Goal: Transaction & Acquisition: Purchase product/service

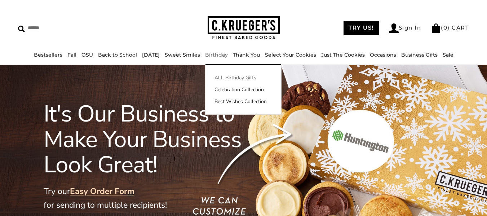
click at [236, 75] on link "ALL Birthday Gifts" at bounding box center [244, 78] width 76 height 8
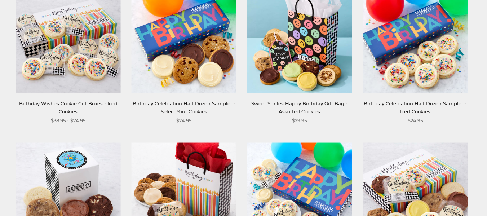
scroll to position [628, 0]
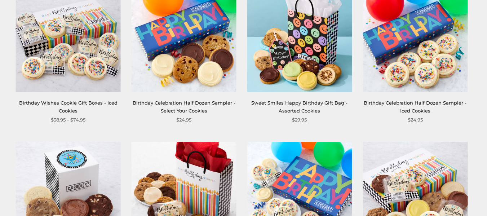
click at [177, 85] on img at bounding box center [184, 39] width 105 height 105
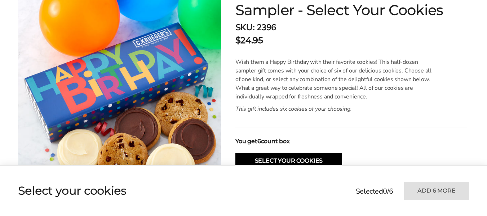
scroll to position [151, 0]
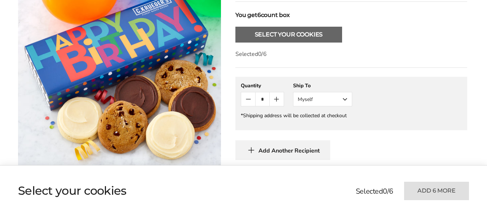
click at [265, 35] on button "Select Your Cookies" at bounding box center [289, 35] width 107 height 16
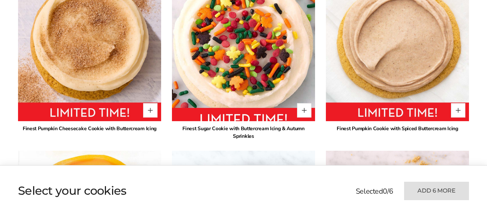
scroll to position [482, 0]
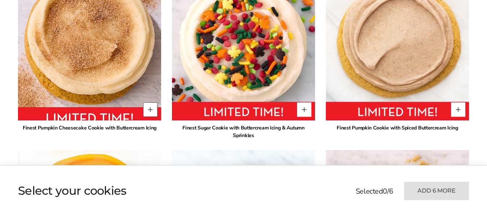
click at [149, 114] on button "Quantity button plus" at bounding box center [150, 109] width 14 height 14
type input "*"
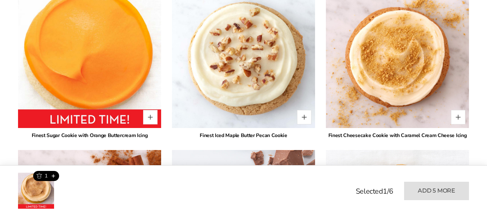
scroll to position [647, 0]
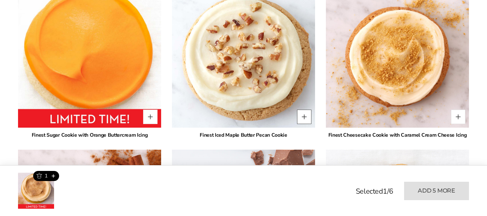
click at [306, 111] on button "Quantity button plus" at bounding box center [304, 117] width 14 height 14
type input "*"
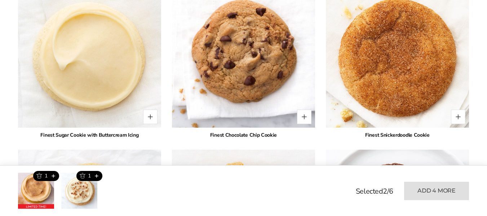
scroll to position [978, 0]
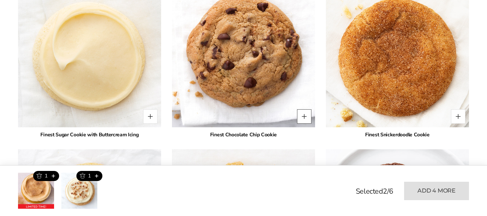
click at [304, 110] on button "Quantity button plus" at bounding box center [304, 116] width 14 height 14
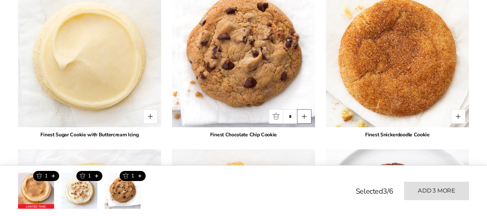
click at [304, 110] on button "Quantity button plus" at bounding box center [304, 116] width 14 height 14
type input "*"
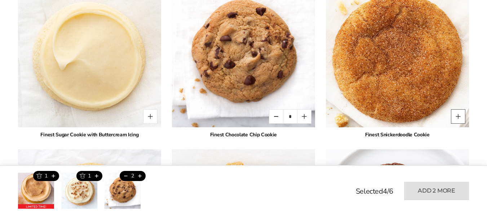
click at [461, 109] on button "Quantity button plus" at bounding box center [458, 116] width 14 height 14
type input "*"
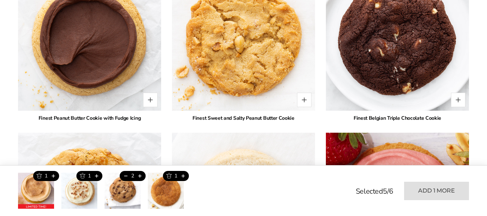
scroll to position [1160, 0]
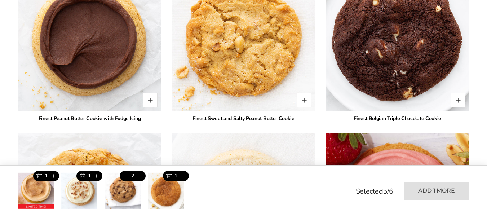
click at [457, 93] on button "Quantity button plus" at bounding box center [458, 100] width 14 height 14
type input "*"
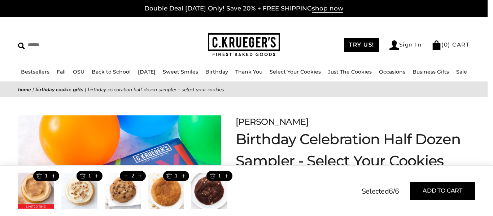
scroll to position [1171, 0]
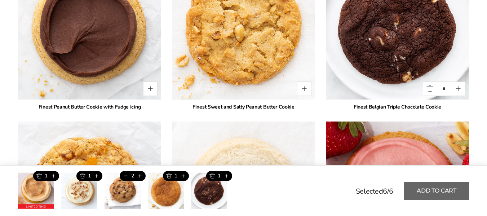
click at [427, 190] on button "Add to cart" at bounding box center [436, 191] width 65 height 18
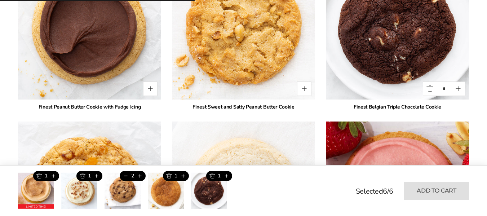
type input "*"
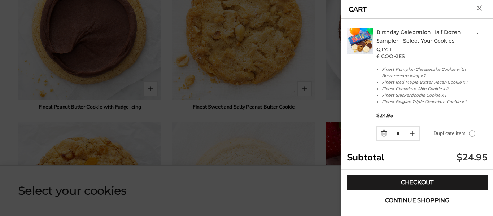
scroll to position [0, 0]
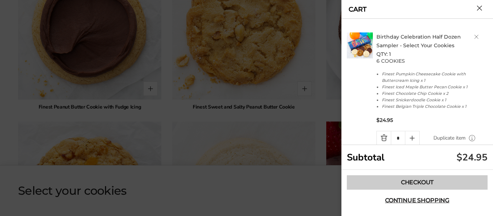
click at [421, 184] on link "Checkout" at bounding box center [417, 182] width 141 height 14
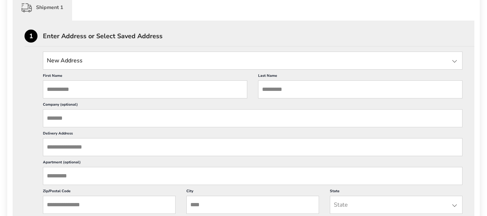
scroll to position [197, 0]
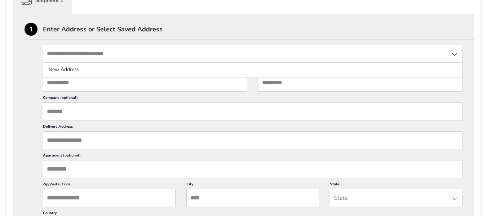
click at [145, 53] on input "State" at bounding box center [253, 54] width 420 height 18
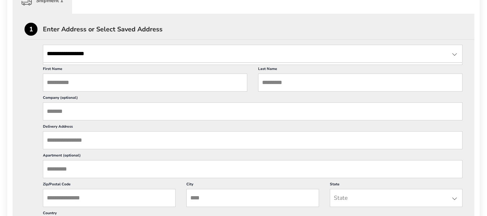
type input "**********"
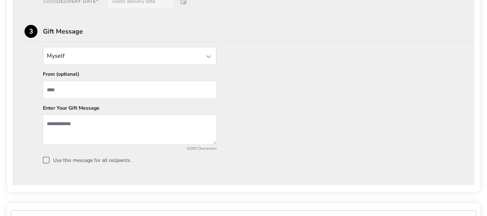
scroll to position [535, 0]
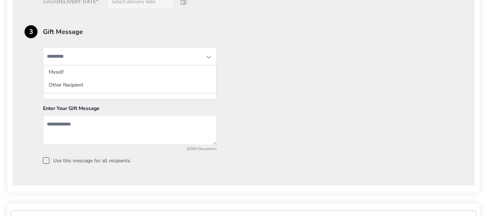
click at [152, 53] on input "State" at bounding box center [130, 56] width 174 height 18
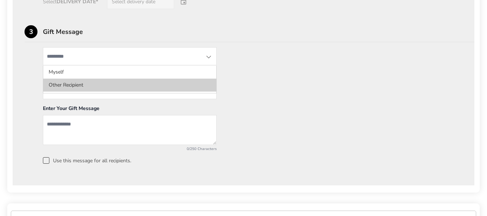
click at [183, 88] on li "Other Recipient" at bounding box center [129, 85] width 173 height 13
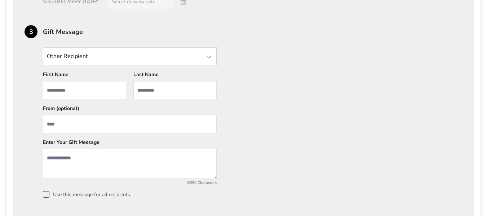
click at [69, 90] on input "First Name" at bounding box center [84, 90] width 83 height 18
type input "******"
click at [104, 109] on div "From (optional)" at bounding box center [130, 110] width 174 height 10
click at [83, 120] on input "From" at bounding box center [130, 124] width 174 height 18
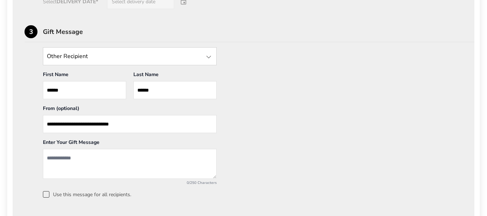
type input "**********"
click at [89, 163] on textarea "Add a message" at bounding box center [130, 164] width 174 height 30
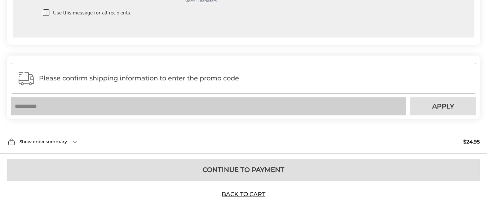
scroll to position [717, 0]
type textarea "**********"
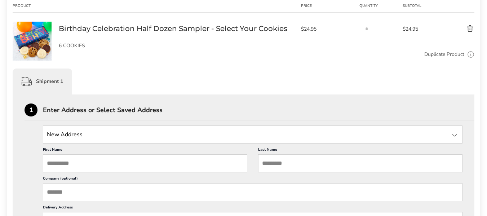
scroll to position [116, 0]
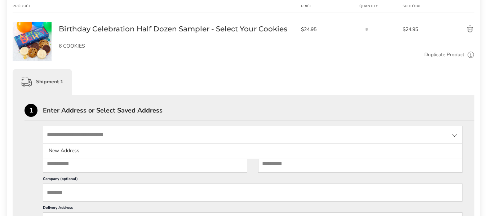
click at [110, 135] on input "State" at bounding box center [253, 135] width 420 height 18
click at [162, 105] on div "1 Enter Address or Select Saved Address" at bounding box center [250, 112] width 450 height 17
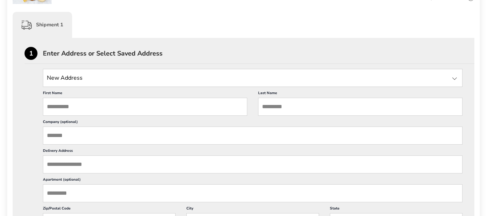
scroll to position [173, 0]
click at [95, 109] on input "First Name" at bounding box center [145, 106] width 205 height 18
type input "******"
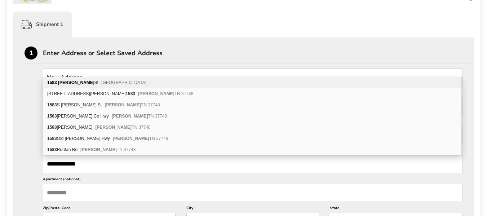
click at [80, 83] on div "1583 Harriman St Mount Pleasant SC 29466" at bounding box center [252, 82] width 418 height 11
type input "**********"
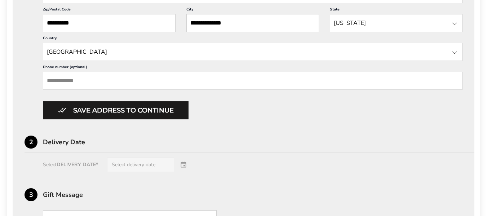
scroll to position [375, 0]
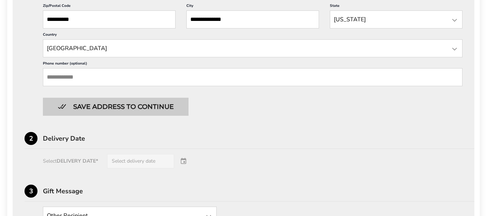
click at [105, 107] on button "Save address to continue" at bounding box center [116, 107] width 146 height 18
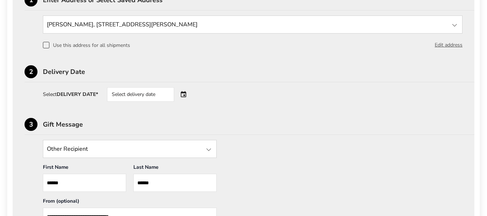
scroll to position [227, 0]
click at [185, 93] on div "Select delivery date" at bounding box center [150, 94] width 87 height 14
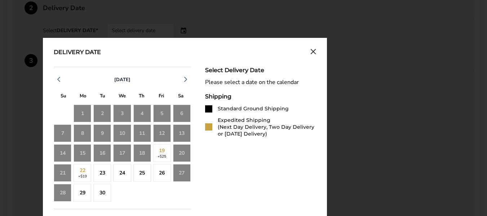
scroll to position [290, 0]
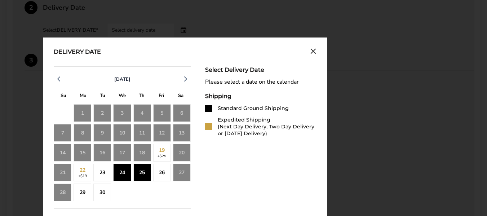
click at [141, 174] on div "25" at bounding box center [142, 173] width 18 height 18
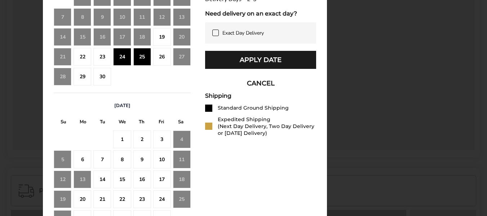
scroll to position [406, 0]
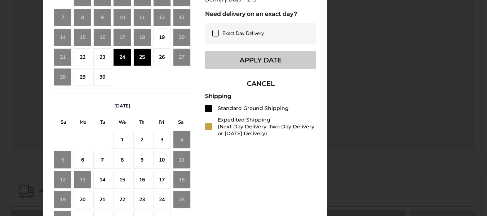
click at [256, 69] on button "Apply Date" at bounding box center [260, 60] width 111 height 18
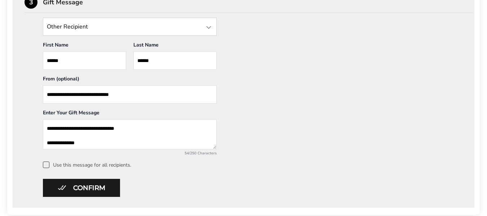
scroll to position [346, 0]
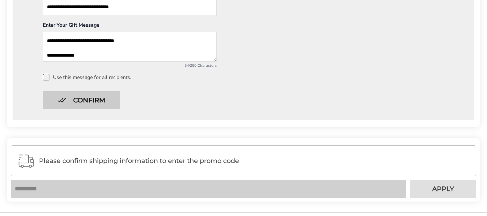
click at [101, 103] on button "Confirm" at bounding box center [81, 100] width 77 height 18
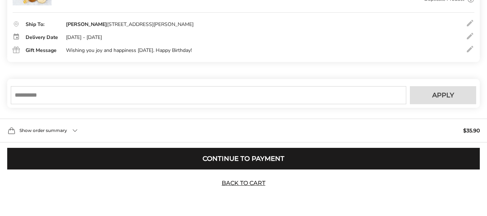
click at [121, 97] on input "text" at bounding box center [209, 95] width 396 height 18
click at [78, 127] on div "Show order summary $35.90" at bounding box center [243, 131] width 487 height 24
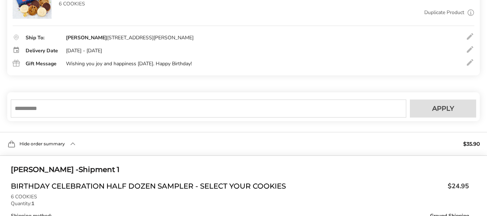
scroll to position [155, 0]
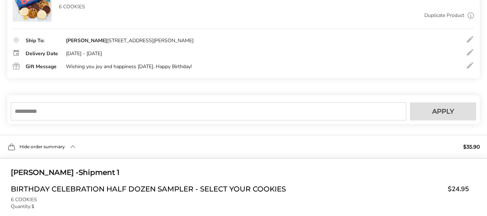
click at [118, 116] on input "text" at bounding box center [209, 111] width 396 height 18
type input "*********"
click at [441, 110] on span "Apply" at bounding box center [443, 111] width 22 height 6
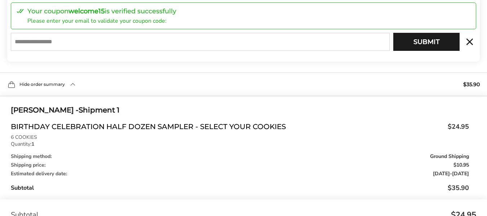
scroll to position [254, 0]
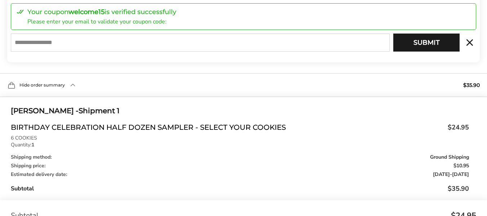
click at [259, 40] on input "E-mail" at bounding box center [200, 43] width 379 height 18
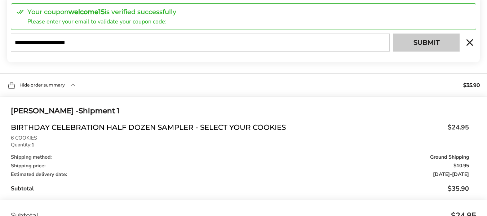
type input "**********"
click at [409, 47] on button "Submit" at bounding box center [427, 43] width 66 height 18
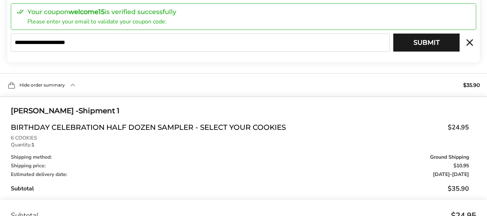
type input "**********"
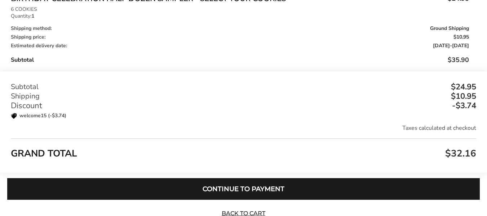
scroll to position [461, 0]
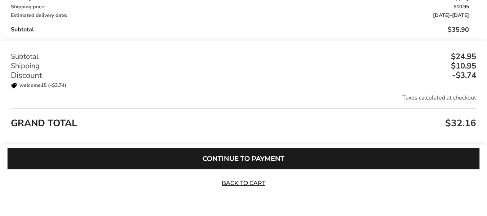
click at [241, 157] on button "Continue to Payment" at bounding box center [243, 159] width 473 height 22
